Goal: Task Accomplishment & Management: Use online tool/utility

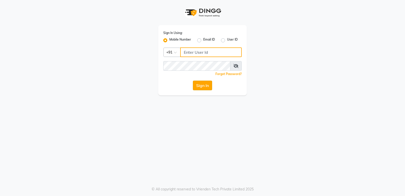
type input "9606078828"
click at [201, 87] on button "Sign In" at bounding box center [202, 86] width 19 height 10
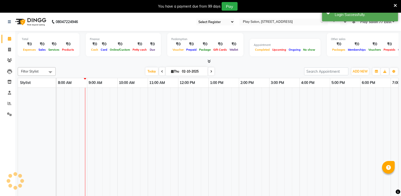
select select "95"
select select "en"
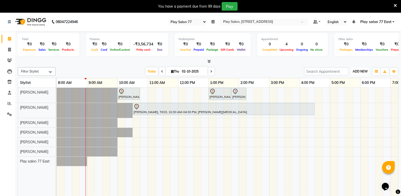
click at [361, 71] on span "ADD NEW" at bounding box center [360, 71] width 15 height 4
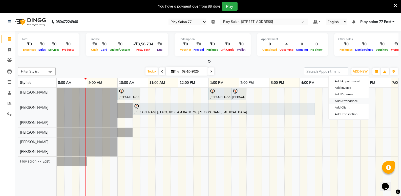
click at [355, 101] on link "Add Attendance" at bounding box center [349, 100] width 40 height 7
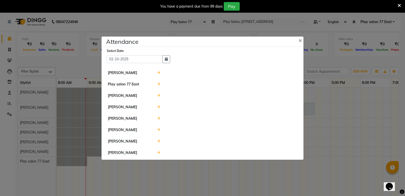
click at [160, 107] on icon at bounding box center [158, 107] width 3 height 4
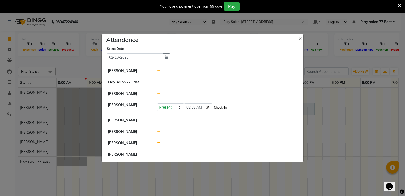
click at [216, 107] on button "Check-In" at bounding box center [220, 107] width 15 height 7
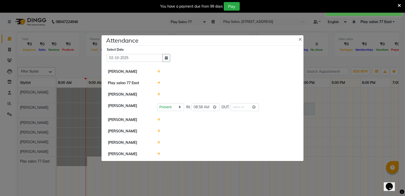
click at [158, 72] on icon at bounding box center [158, 72] width 3 height 4
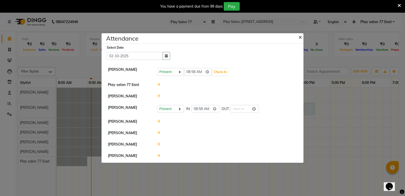
click at [300, 38] on span "×" at bounding box center [300, 37] width 4 height 8
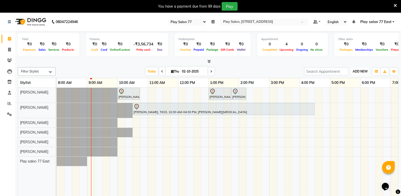
click at [364, 73] on span "ADD NEW" at bounding box center [360, 71] width 15 height 4
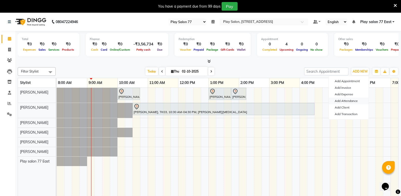
click at [361, 101] on link "Add Attendance" at bounding box center [349, 100] width 40 height 7
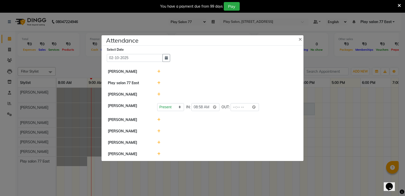
click at [159, 72] on icon at bounding box center [158, 72] width 3 height 4
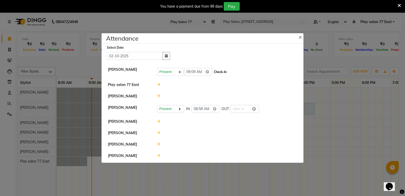
click at [217, 72] on button "Check-In" at bounding box center [220, 71] width 15 height 7
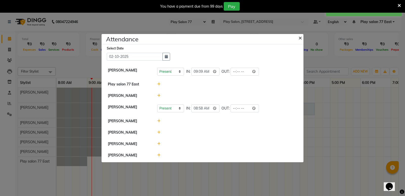
click at [299, 40] on span "×" at bounding box center [300, 38] width 4 height 8
